Goal: Information Seeking & Learning: Learn about a topic

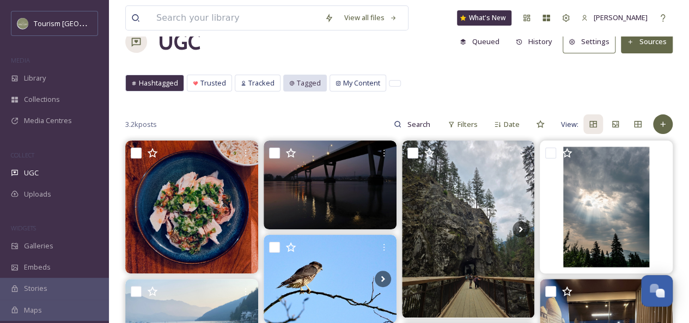
scroll to position [34, 0]
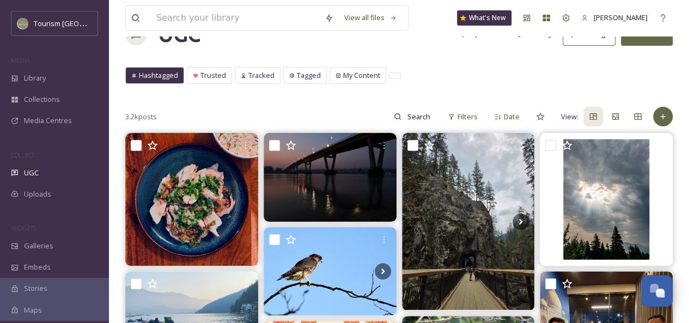
click at [147, 75] on span "Hashtagged" at bounding box center [158, 75] width 39 height 10
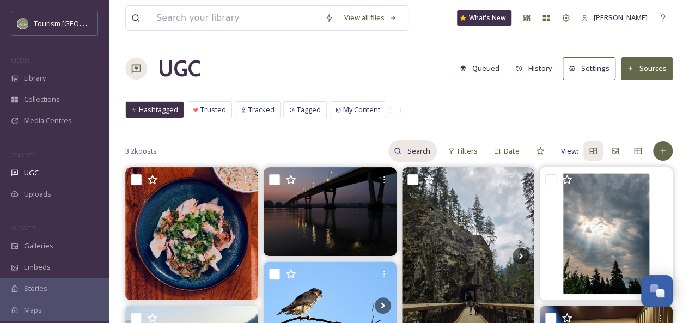
click at [404, 152] on input at bounding box center [418, 151] width 35 height 22
type input "exploreabbotsford"
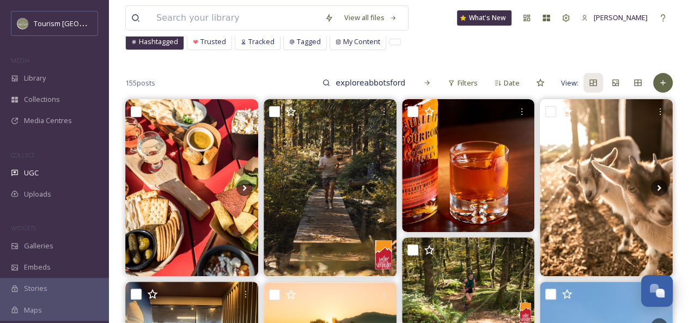
scroll to position [69, 0]
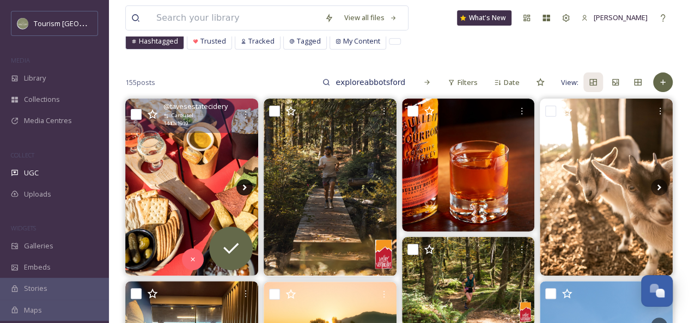
click at [244, 185] on icon at bounding box center [244, 187] width 4 height 6
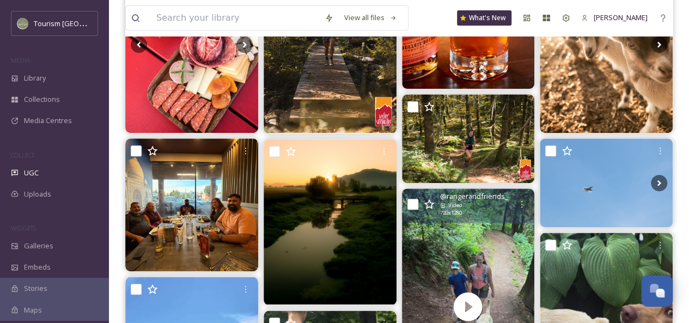
scroll to position [212, 0]
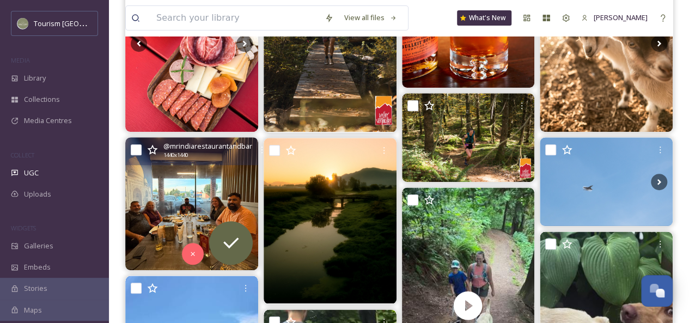
click at [182, 185] on img at bounding box center [191, 203] width 133 height 133
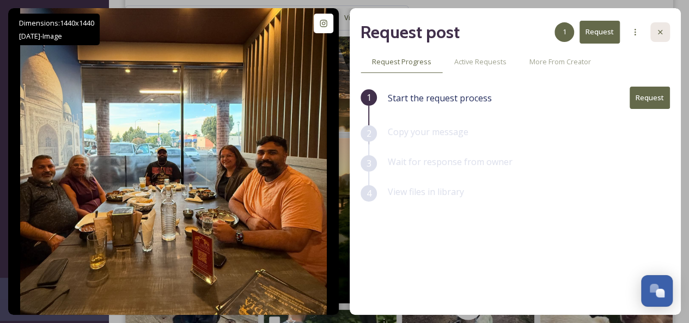
click at [654, 34] on div at bounding box center [660, 32] width 20 height 20
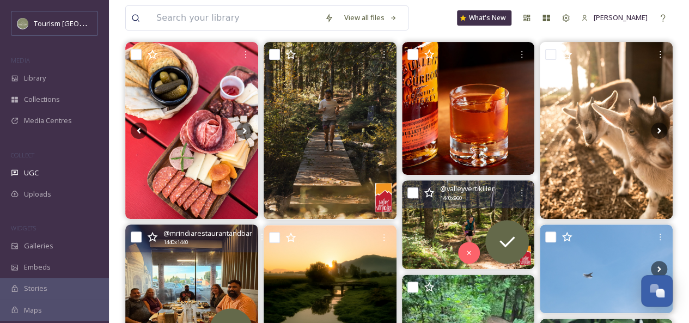
scroll to position [124, 0]
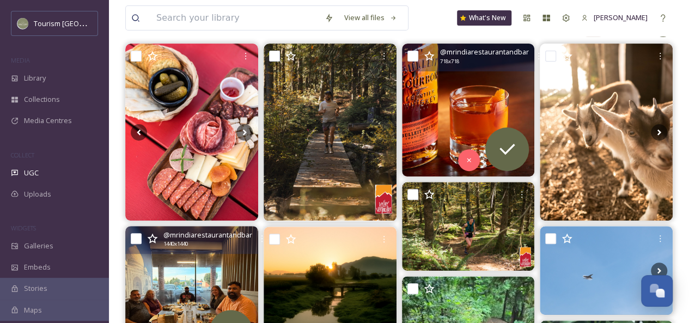
click at [433, 84] on img at bounding box center [468, 110] width 133 height 133
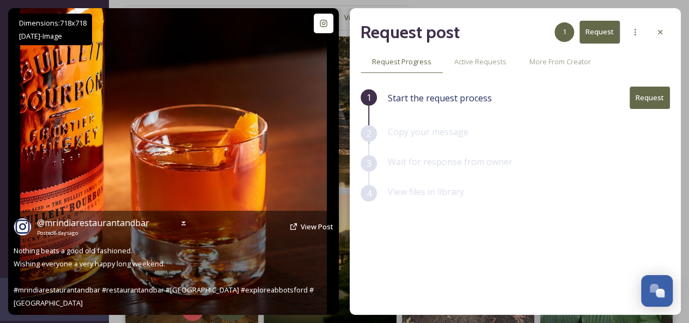
scroll to position [157, 0]
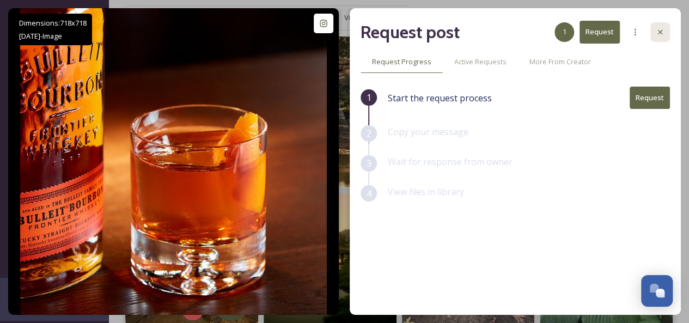
click at [657, 31] on icon at bounding box center [659, 32] width 9 height 9
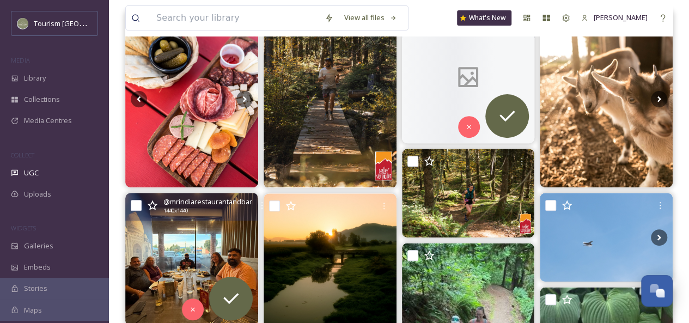
click at [660, 32] on div "View all files What's New [PERSON_NAME]" at bounding box center [398, 18] width 547 height 36
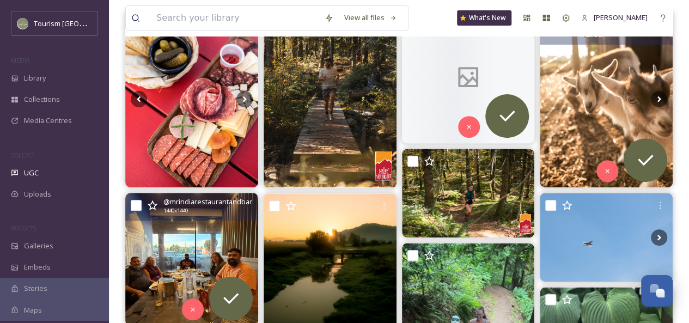
click at [657, 29] on div "View all files What's New [PERSON_NAME]" at bounding box center [398, 18] width 547 height 36
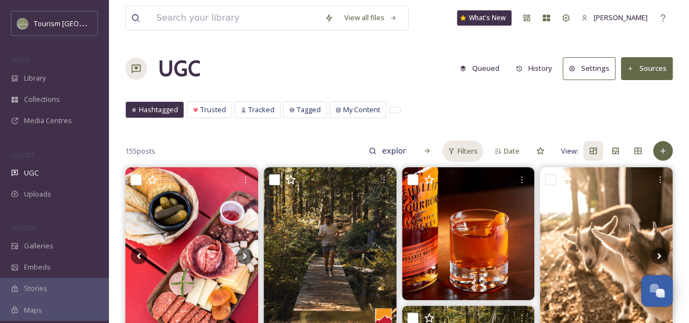
click at [472, 149] on span "Filters" at bounding box center [467, 151] width 20 height 10
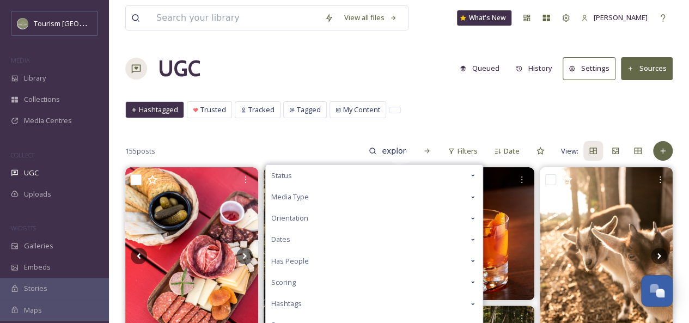
click at [472, 196] on icon at bounding box center [472, 197] width 3 height 2
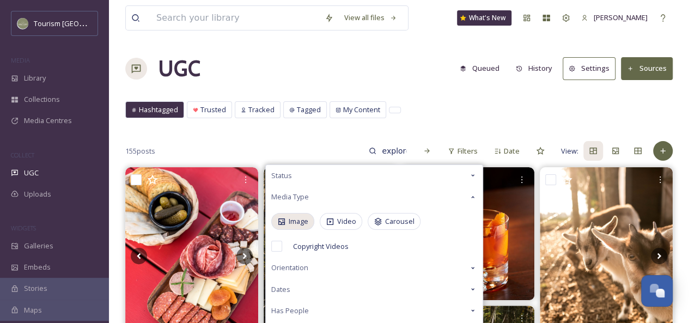
click at [292, 220] on span "Image" at bounding box center [298, 221] width 20 height 10
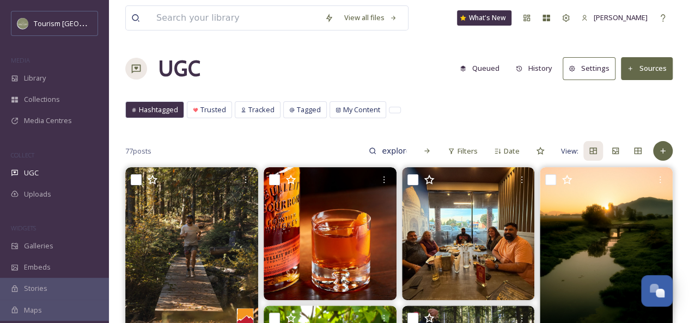
click at [420, 121] on div "Hashtagged Trusted Tracked Tagged My Content Hashtagged Trusted Tracked Tagged …" at bounding box center [398, 112] width 547 height 22
click at [407, 151] on input "exploreabbotsford" at bounding box center [393, 151] width 35 height 22
click at [440, 113] on div "Hashtagged Trusted Tracked Tagged My Content Hashtagged Trusted Tracked Tagged …" at bounding box center [398, 112] width 547 height 22
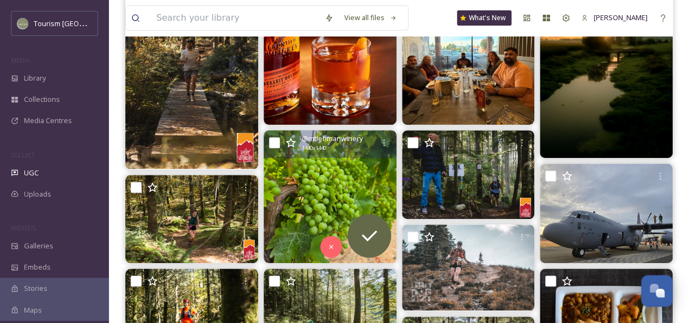
scroll to position [191, 0]
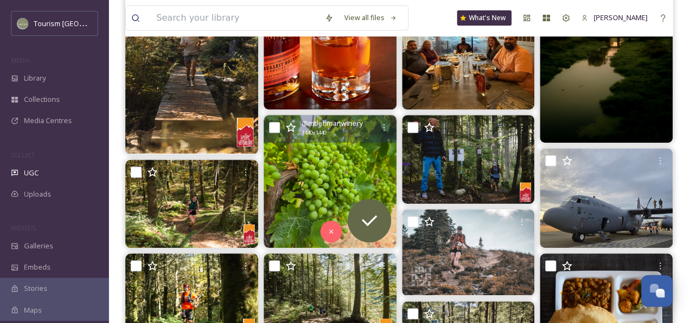
click at [333, 161] on img at bounding box center [329, 181] width 133 height 133
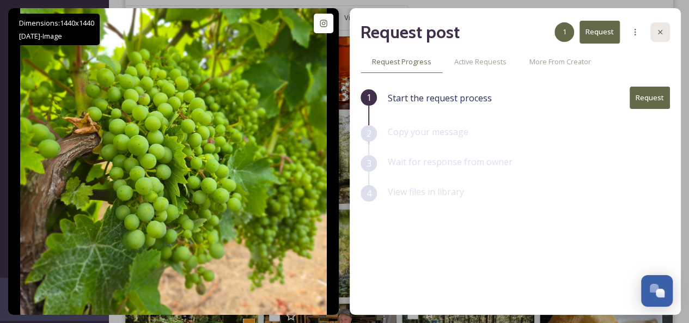
click at [662, 31] on icon at bounding box center [659, 32] width 9 height 9
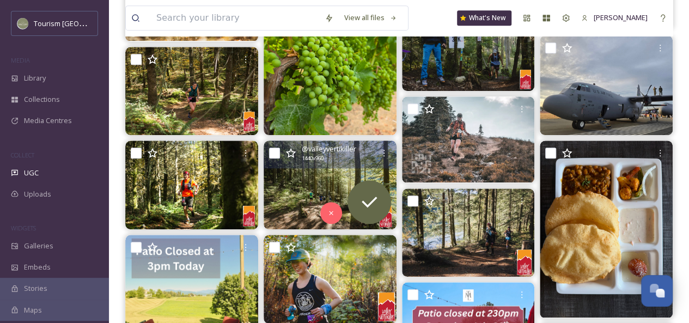
scroll to position [303, 0]
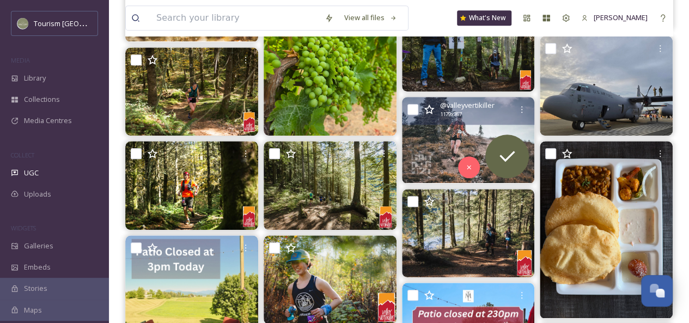
click at [445, 125] on img at bounding box center [468, 140] width 133 height 87
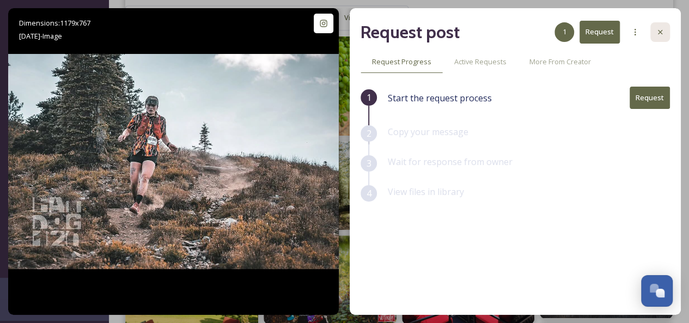
click at [659, 31] on icon at bounding box center [660, 32] width 4 height 4
